Goal: Book appointment/travel/reservation

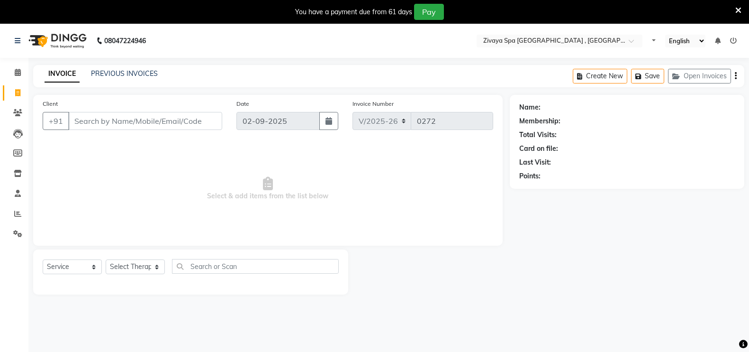
select select "6505"
select select "service"
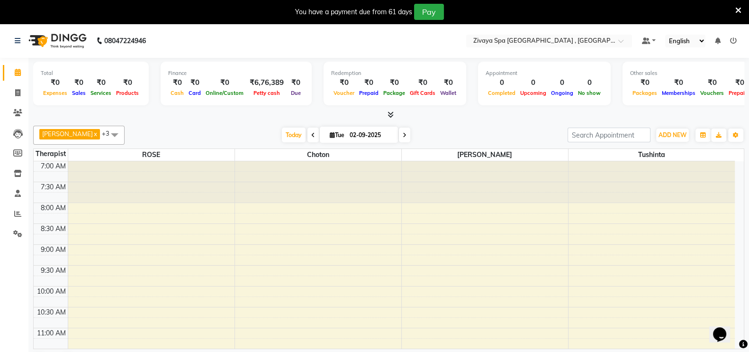
click at [327, 136] on span "Tue" at bounding box center [336, 134] width 19 height 7
select select "9"
select select "2025"
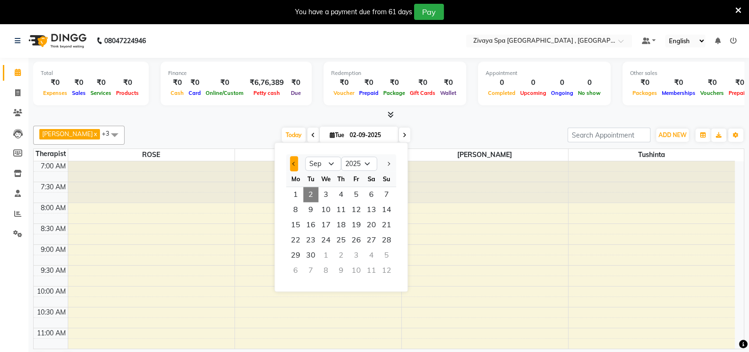
click at [291, 165] on button "Previous month" at bounding box center [294, 163] width 8 height 15
select select "8"
click at [356, 238] on span "22" at bounding box center [356, 239] width 15 height 15
type input "22-08-2025"
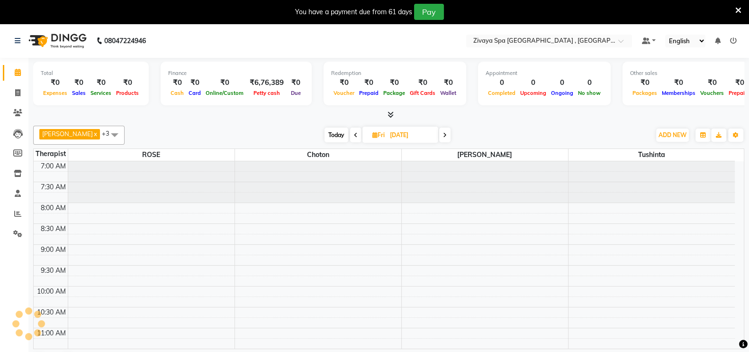
scroll to position [290, 0]
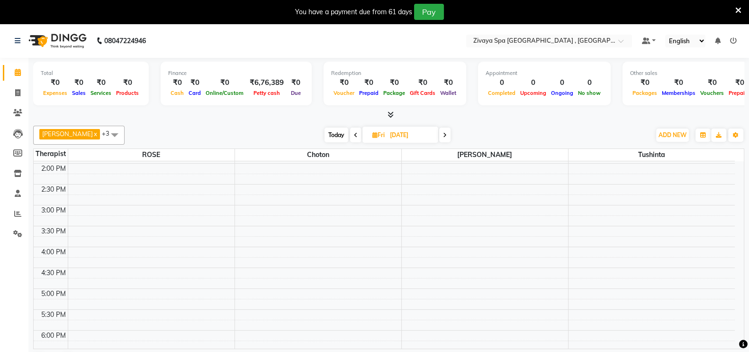
click at [651, 305] on div "7:00 AM 7:30 AM 8:00 AM 8:30 AM 9:00 AM 9:30 AM 10:00 AM 10:30 AM 11:00 AM 11:3…" at bounding box center [384, 205] width 701 height 667
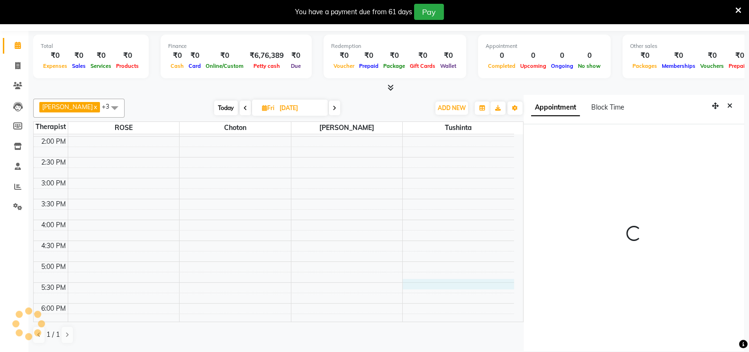
scroll to position [28, 0]
select select "1050"
select select "88770"
select select "tentative"
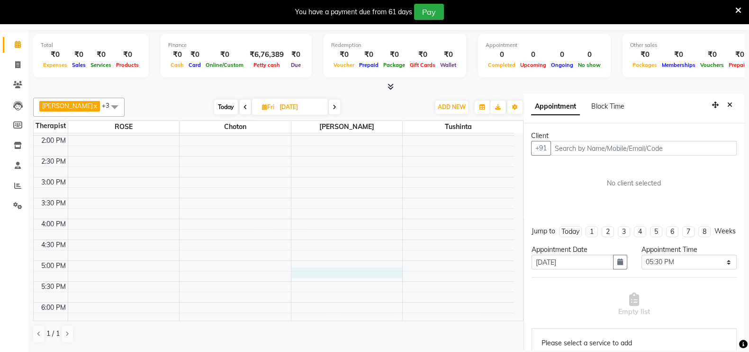
click at [400, 269] on div "7:00 AM 7:30 AM 8:00 AM 8:30 AM 9:00 AM 9:30 AM 10:00 AM 10:30 AM 11:00 AM 11:3…" at bounding box center [274, 177] width 480 height 667
click at [727, 105] on icon "Close" at bounding box center [729, 104] width 5 height 7
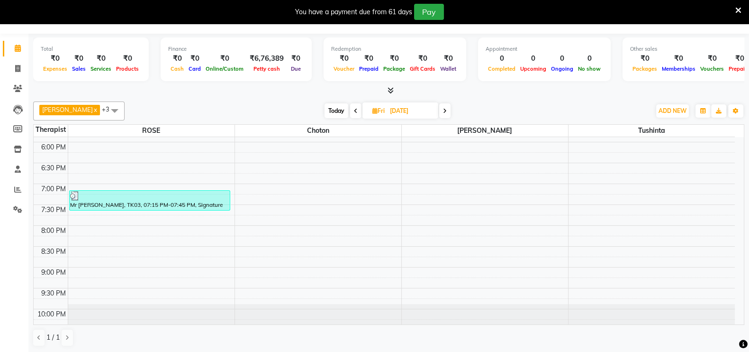
scroll to position [290, 0]
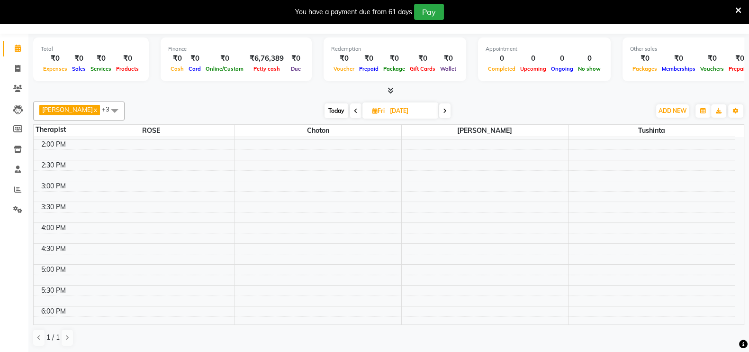
click at [739, 8] on icon at bounding box center [738, 10] width 6 height 9
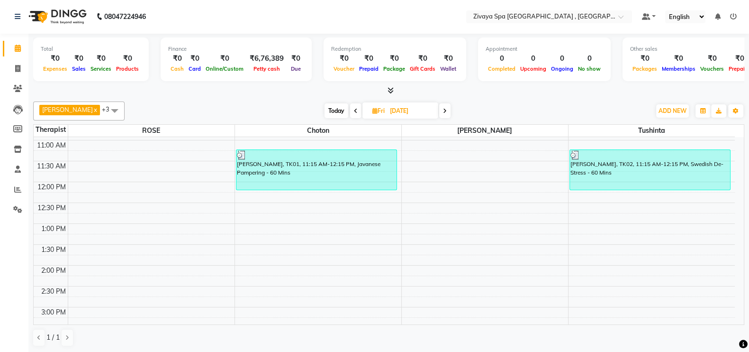
scroll to position [327, 0]
